Goal: Task Accomplishment & Management: Manage account settings

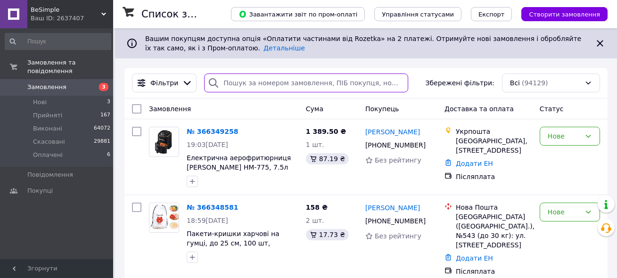
click at [258, 82] on input "search" at bounding box center [306, 83] width 204 height 19
paste input "366218260"
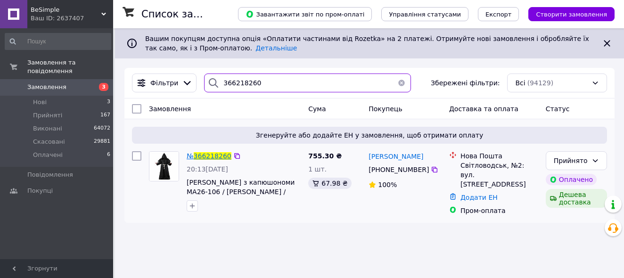
type input "366218260"
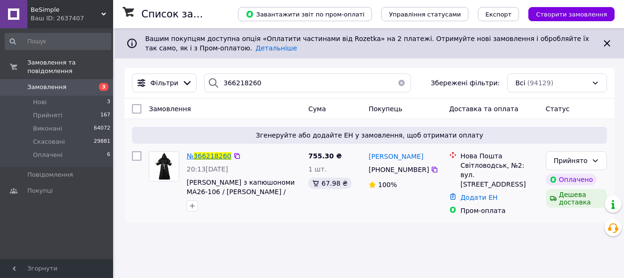
click at [214, 158] on span "366218260" at bounding box center [213, 156] width 38 height 8
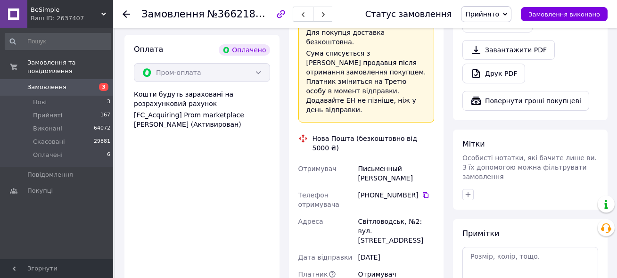
scroll to position [660, 0]
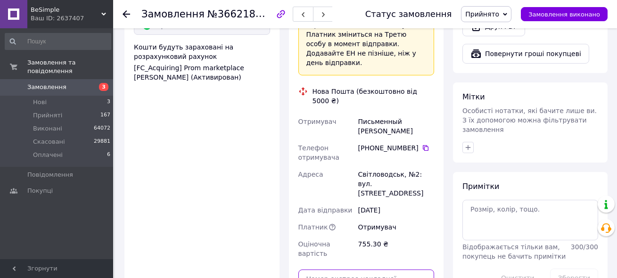
click at [349, 270] on input "text" at bounding box center [367, 279] width 136 height 19
paste input "20451269233122"
type input "20451269233122"
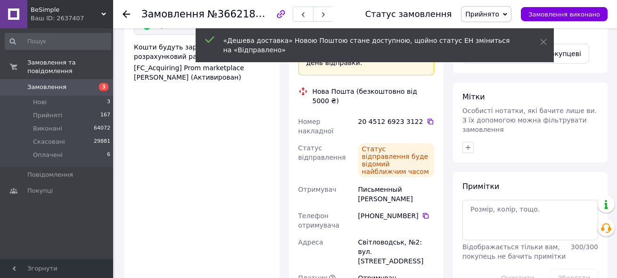
click at [232, 100] on div "Оплата Оплачено Пром-оплата Кошти будуть зараховані на розрахунковий рахунок [F…" at bounding box center [202, 185] width 155 height 395
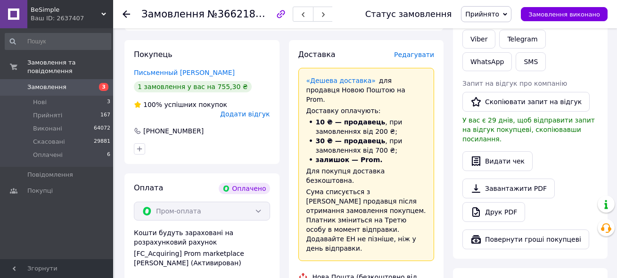
scroll to position [472, 0]
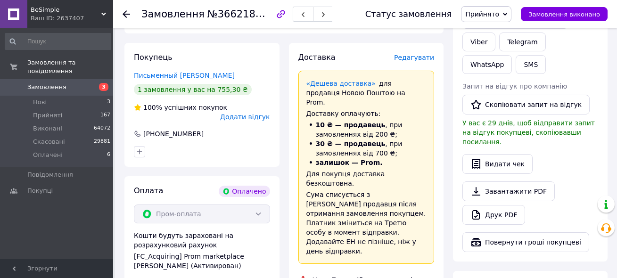
click at [106, 15] on div "Ваш ID: 2637407" at bounding box center [72, 18] width 83 height 8
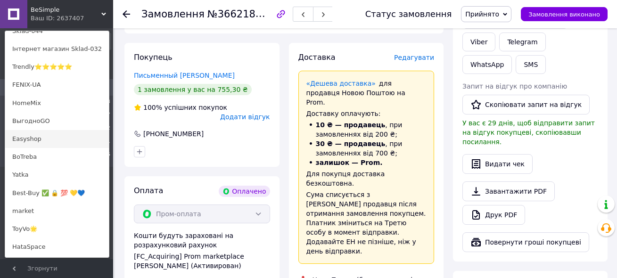
scroll to position [189, 0]
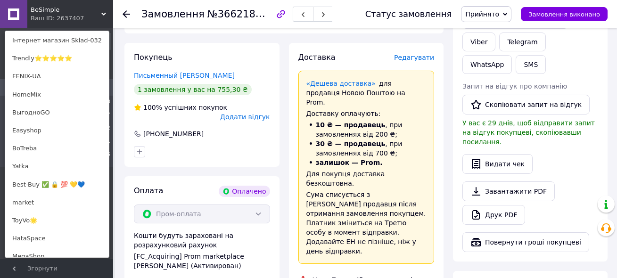
click at [52, 152] on link "BoTreba" at bounding box center [57, 149] width 104 height 18
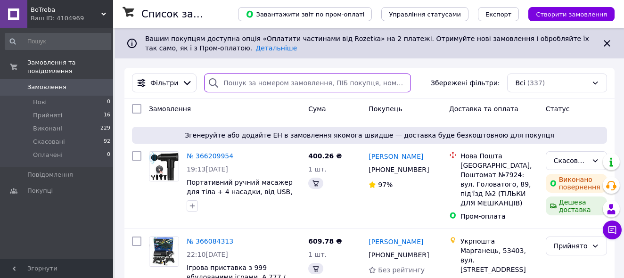
click at [257, 82] on input "search" at bounding box center [307, 83] width 207 height 19
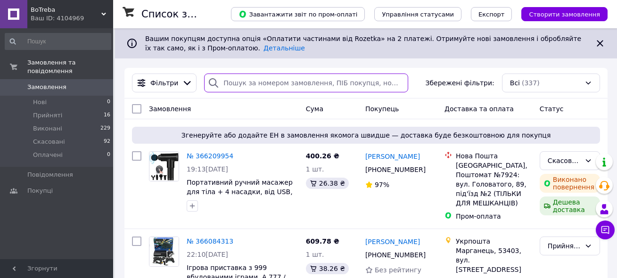
paste input "366209954"
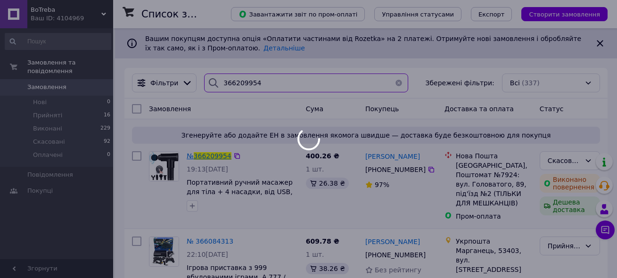
type input "366209954"
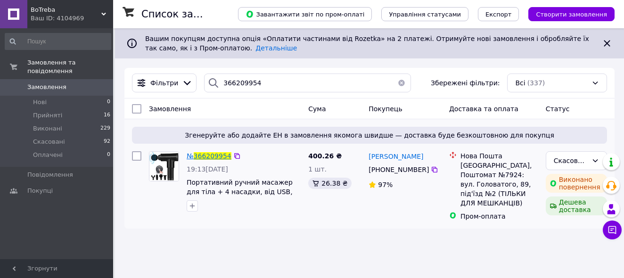
click at [215, 158] on span "366209954" at bounding box center [213, 156] width 38 height 8
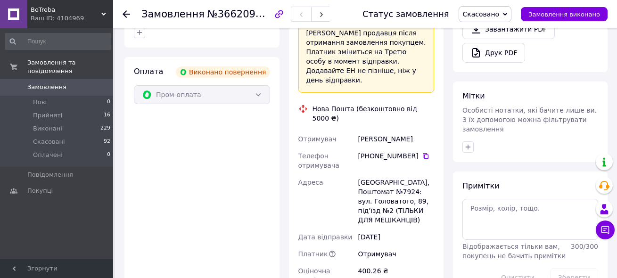
scroll to position [424, 0]
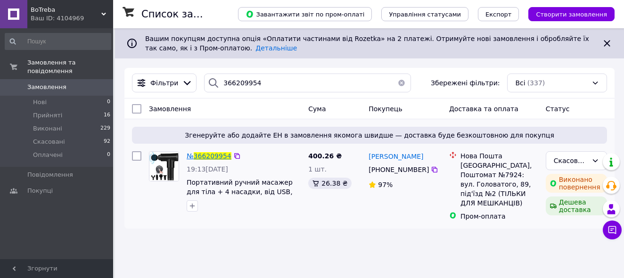
click at [208, 157] on span "366209954" at bounding box center [213, 156] width 38 height 8
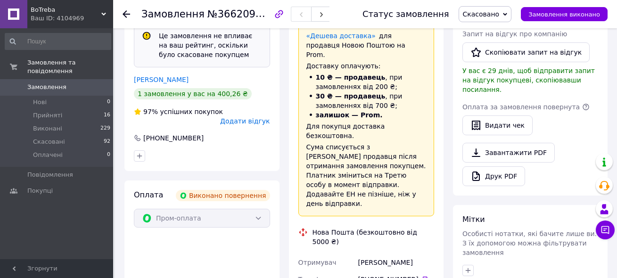
scroll to position [283, 0]
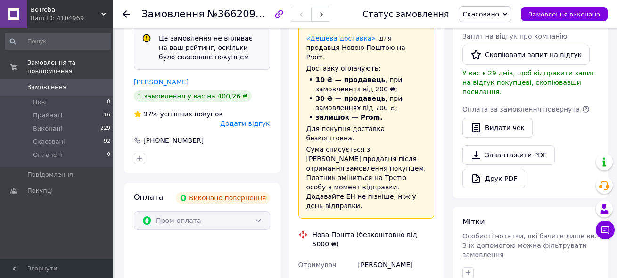
click at [105, 11] on div "BoTreba Ваш ID: 4104969" at bounding box center [70, 14] width 86 height 28
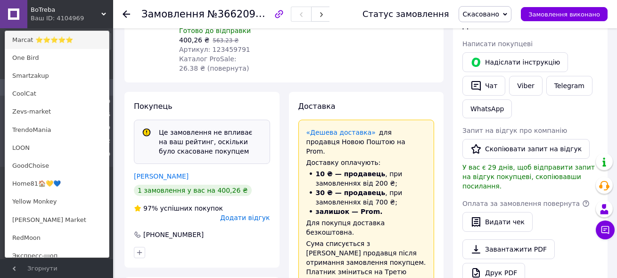
scroll to position [472, 0]
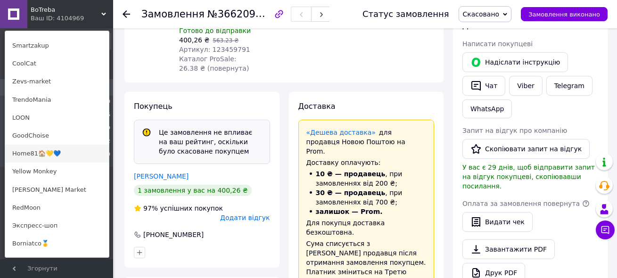
click at [30, 156] on link "Home81🏠💛💙" at bounding box center [57, 154] width 104 height 18
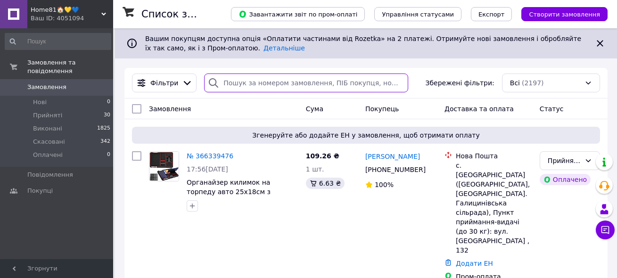
click at [244, 81] on input "search" at bounding box center [306, 83] width 204 height 19
paste input "366216781"
type input "366216781"
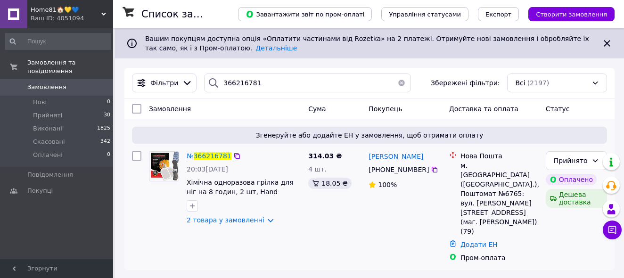
click at [205, 158] on span "366216781" at bounding box center [213, 156] width 38 height 8
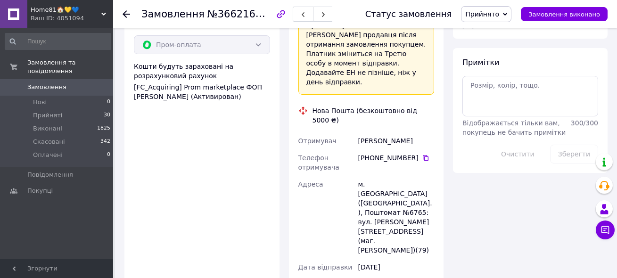
scroll to position [896, 0]
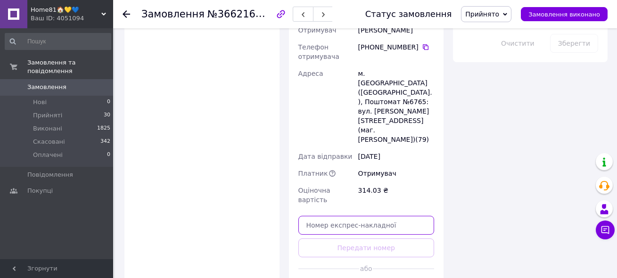
click at [349, 216] on input "text" at bounding box center [367, 225] width 136 height 19
paste input "20451269237935"
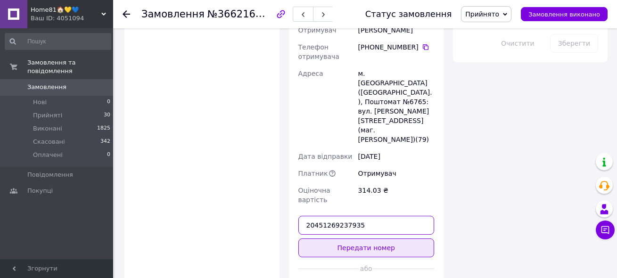
type input "20451269237935"
click at [368, 239] on button "Передати номер" at bounding box center [367, 248] width 136 height 19
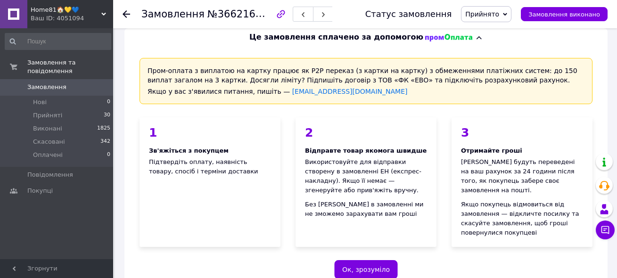
scroll to position [0, 0]
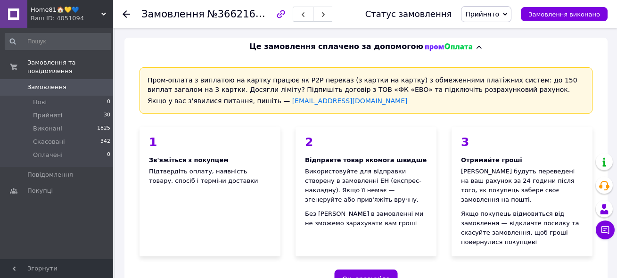
click at [105, 13] on icon at bounding box center [103, 14] width 5 height 5
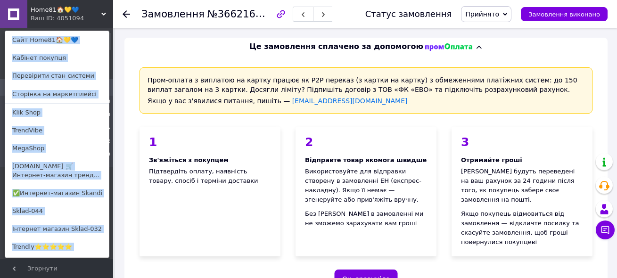
click at [79, 122] on link "TrendVibe" at bounding box center [57, 131] width 104 height 18
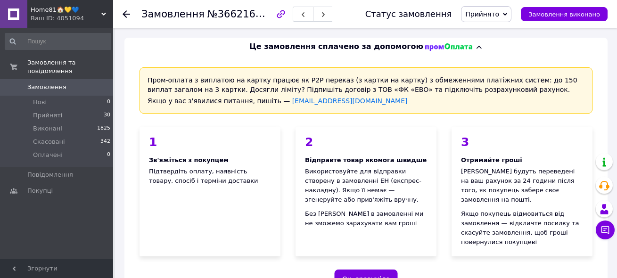
click at [112, 13] on div "Home81🏠💛💙 Ваш ID: 4051094" at bounding box center [70, 14] width 86 height 28
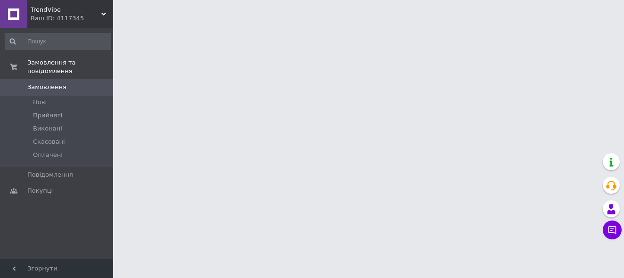
click at [101, 13] on icon at bounding box center [103, 14] width 5 height 5
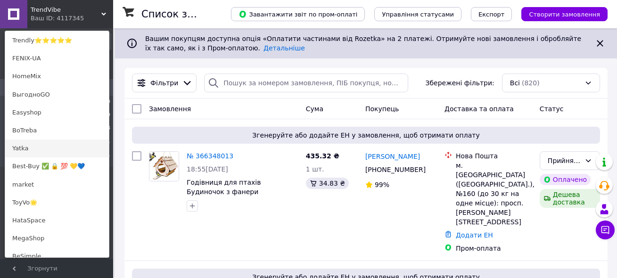
scroll to position [283, 0]
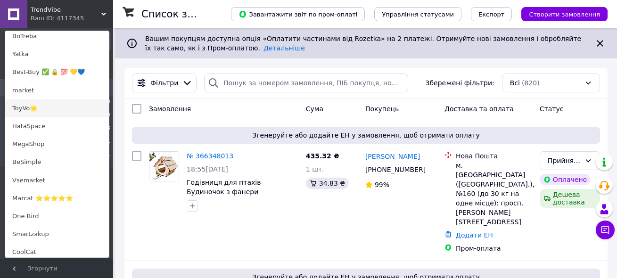
click at [56, 111] on link "ToyVo🌟" at bounding box center [57, 109] width 104 height 18
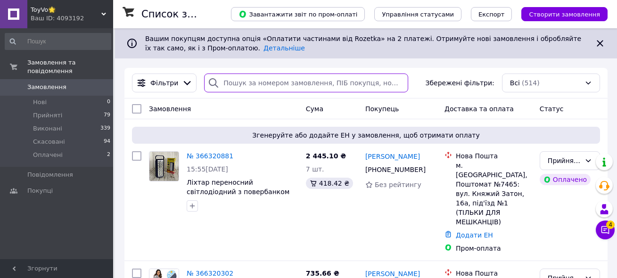
click at [254, 76] on input "search" at bounding box center [306, 83] width 204 height 19
paste input "366205006"
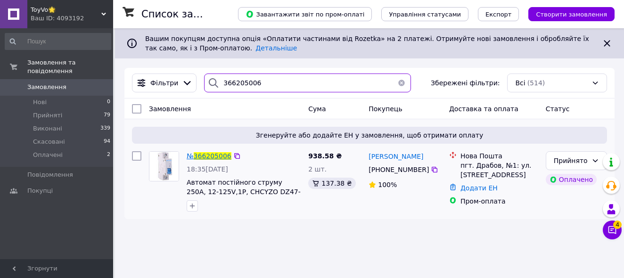
type input "366205006"
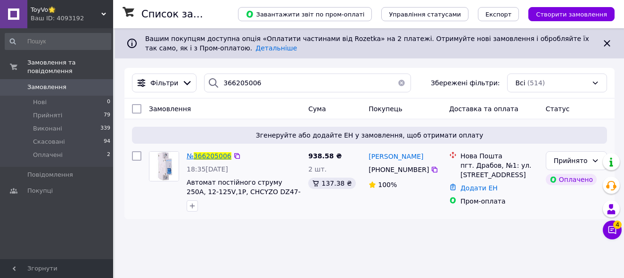
click at [212, 153] on span "366205006" at bounding box center [213, 156] width 38 height 8
